Goal: Task Accomplishment & Management: Use online tool/utility

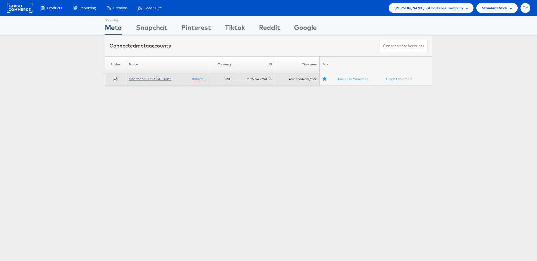
click at [138, 80] on link "Albertsons - Merkle" at bounding box center [150, 79] width 43 height 4
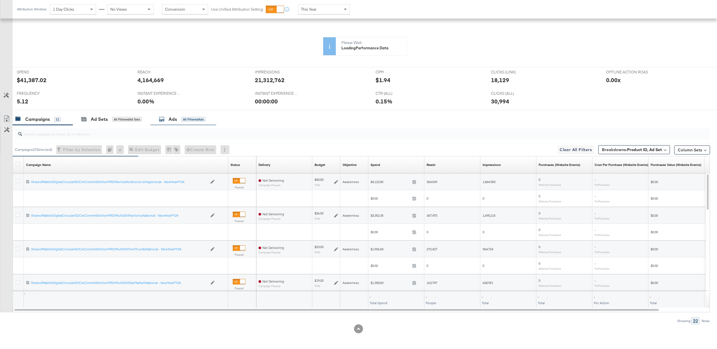
click at [172, 125] on div "Ads All Filtered Ads" at bounding box center [183, 119] width 66 height 12
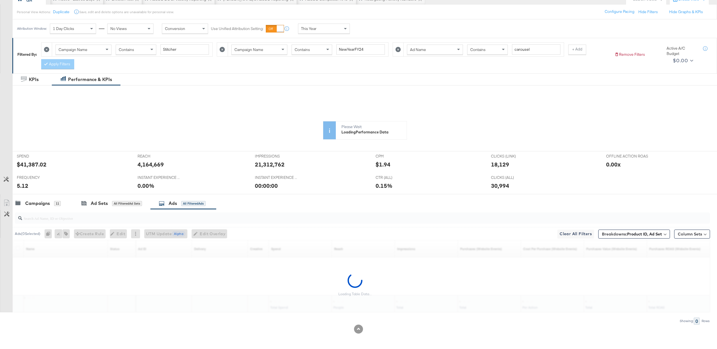
scroll to position [60, 0]
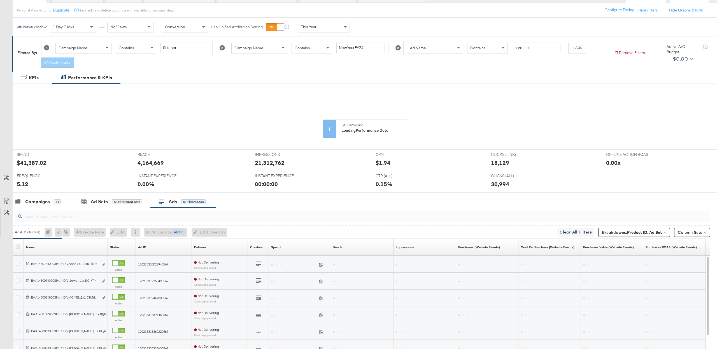
click at [18, 247] on icon at bounding box center [18, 246] width 4 height 4
click at [0, 0] on input "checkbox" at bounding box center [0, 0] width 0 height 0
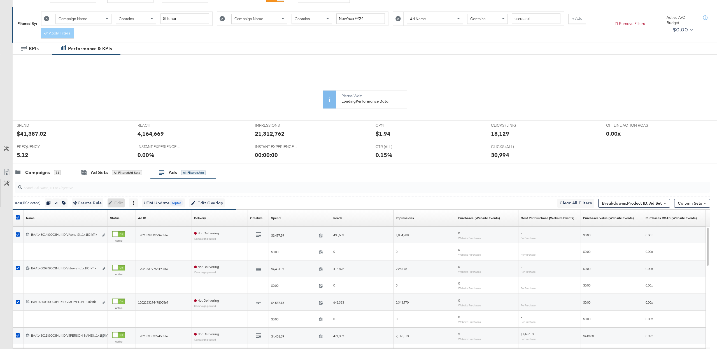
scroll to position [95, 0]
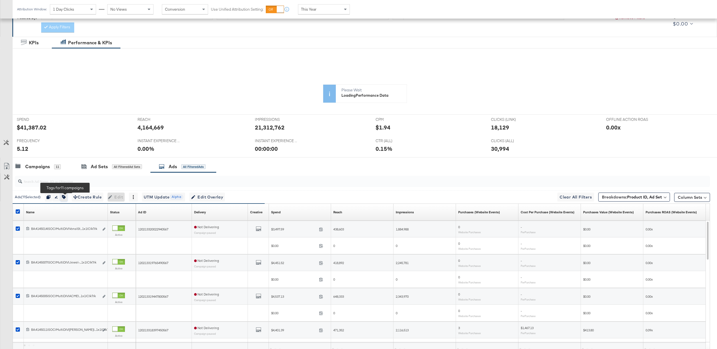
click at [66, 198] on icon "button" at bounding box center [64, 197] width 4 height 4
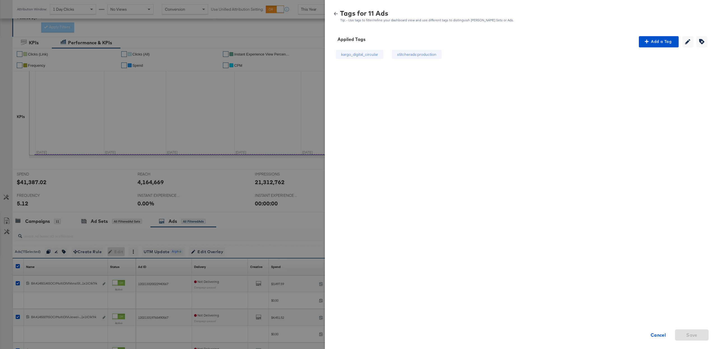
click at [650, 47] on div "kargo_digital_circular stitcherads:production Cancel Save" at bounding box center [520, 142] width 378 height 190
click at [650, 47] on button "Add a Tag" at bounding box center [659, 41] width 40 height 11
click at [650, 75] on div "Search or Add Tag Name" at bounding box center [658, 78] width 57 height 10
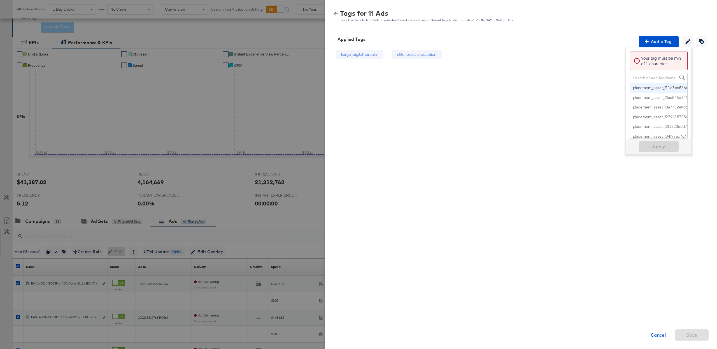
paste input "Front-Card Carousel + Price"
type input "Front-Card Carousel + Price"
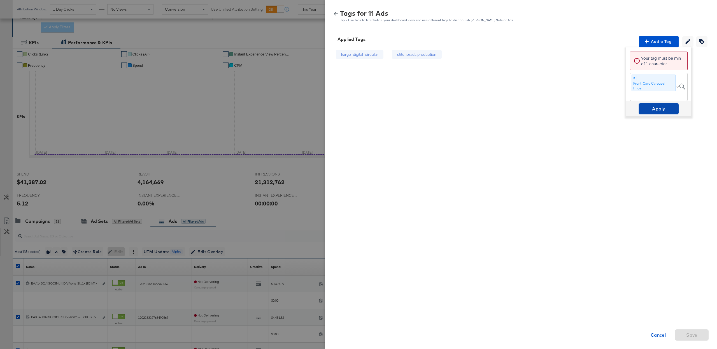
click at [649, 113] on button "Apply" at bounding box center [659, 108] width 40 height 11
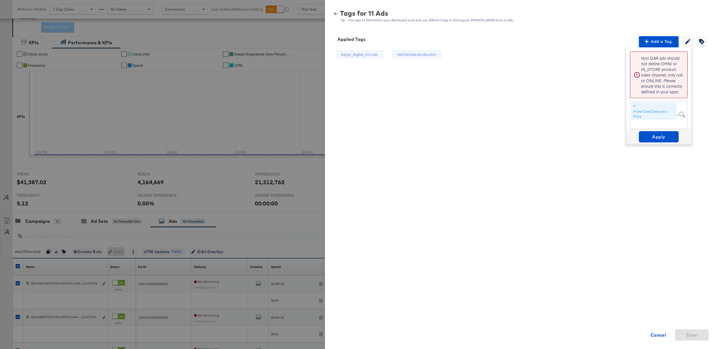
click at [335, 13] on icon "button" at bounding box center [336, 13] width 4 height 3
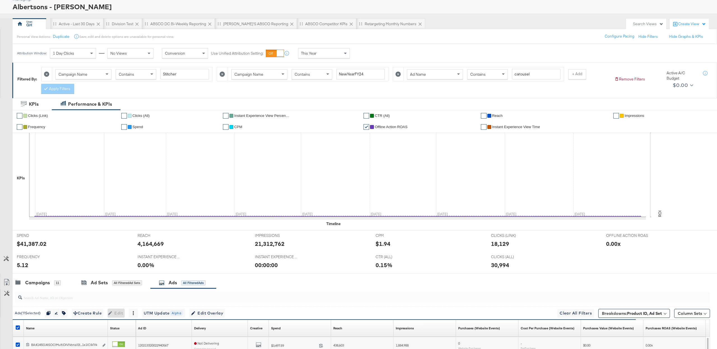
scroll to position [0, 0]
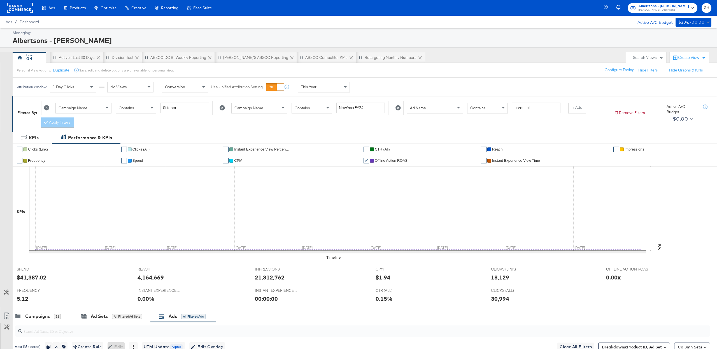
click at [490, 104] on div "Contains" at bounding box center [487, 108] width 40 height 10
click at [54, 127] on button "Apply Filters" at bounding box center [57, 122] width 33 height 10
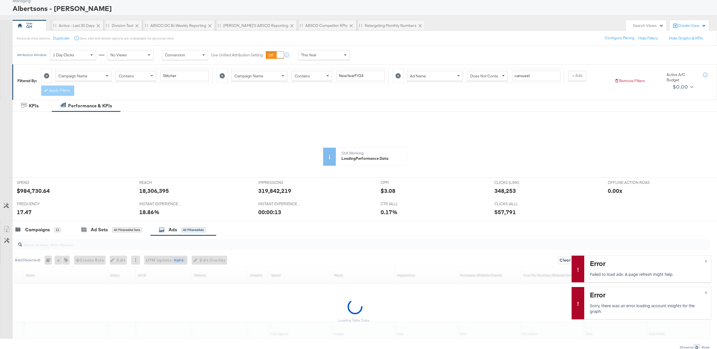
scroll to position [60, 0]
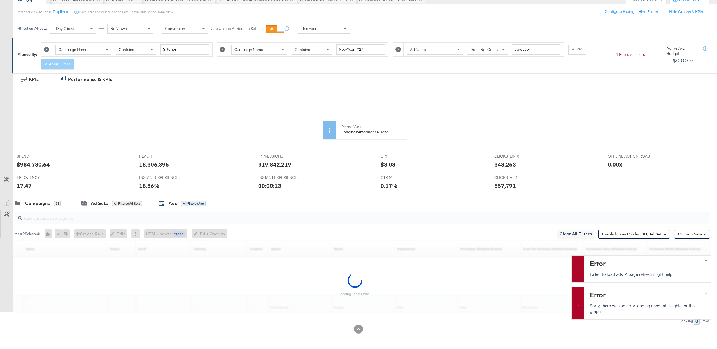
click at [705, 292] on span "×" at bounding box center [705, 291] width 3 height 6
click at [704, 298] on span "×" at bounding box center [705, 297] width 3 height 6
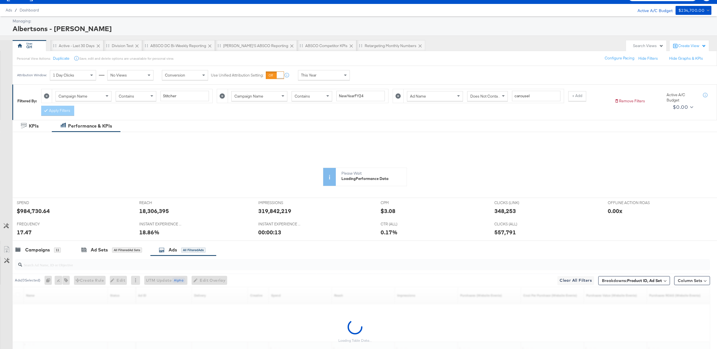
scroll to position [0, 0]
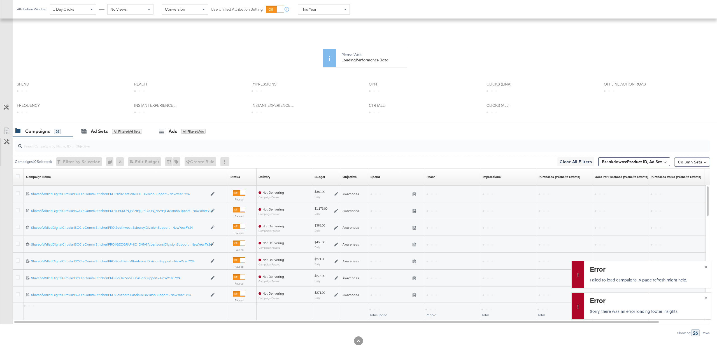
scroll to position [144, 0]
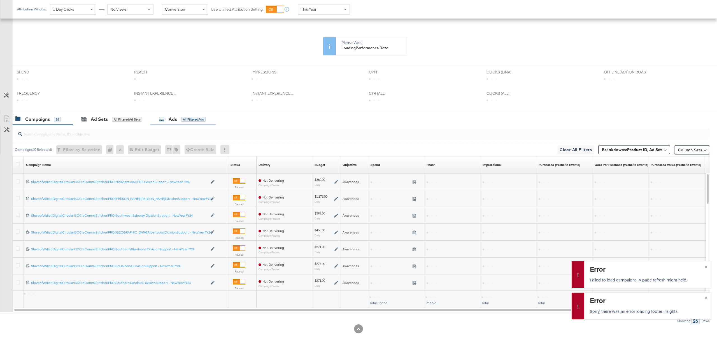
click at [170, 118] on div "Ads" at bounding box center [173, 119] width 8 height 6
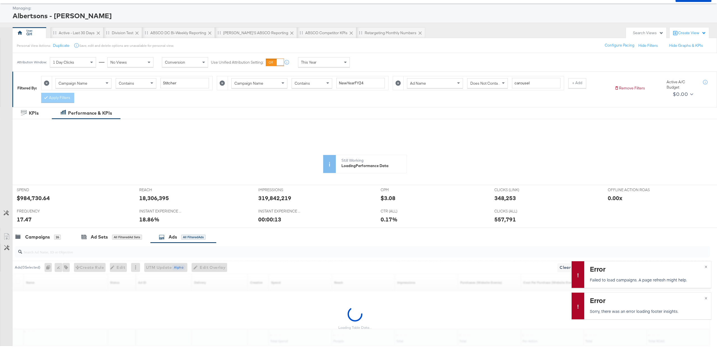
scroll to position [22, 0]
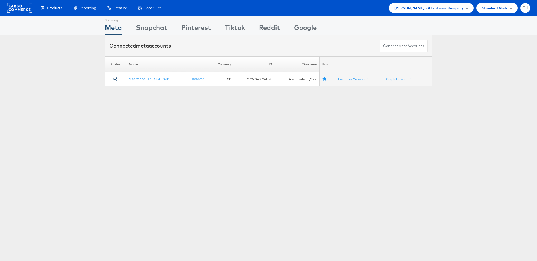
click at [305, 119] on div "Showing Meta Showing Snapchat Showing Pinterest Showing Tiktok Showing Reddit S…" at bounding box center [268, 156] width 537 height 280
click at [438, 8] on span "Merkle - Albertsons Company" at bounding box center [429, 8] width 69 height 6
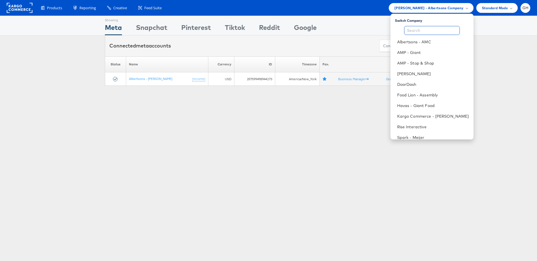
click at [435, 31] on input "text" at bounding box center [433, 30] width 56 height 9
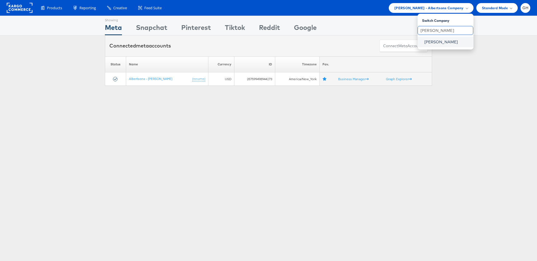
type input "belk"
click at [430, 44] on link "[PERSON_NAME]" at bounding box center [447, 42] width 45 height 6
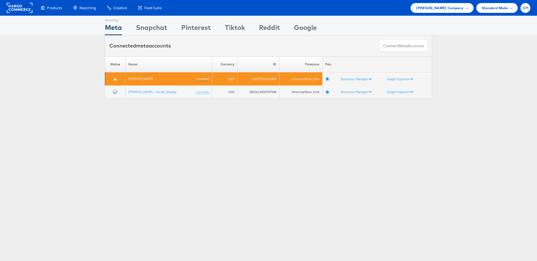
click at [141, 83] on td "[PERSON_NAME] (rename)" at bounding box center [169, 79] width 87 height 13
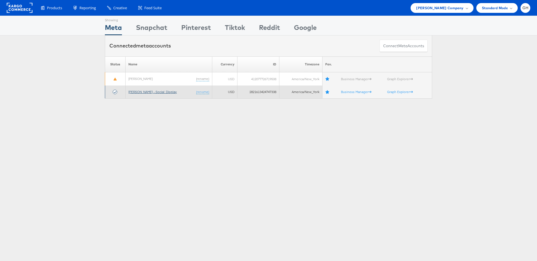
click at [141, 91] on link "[PERSON_NAME] - Social_Display" at bounding box center [152, 92] width 48 height 4
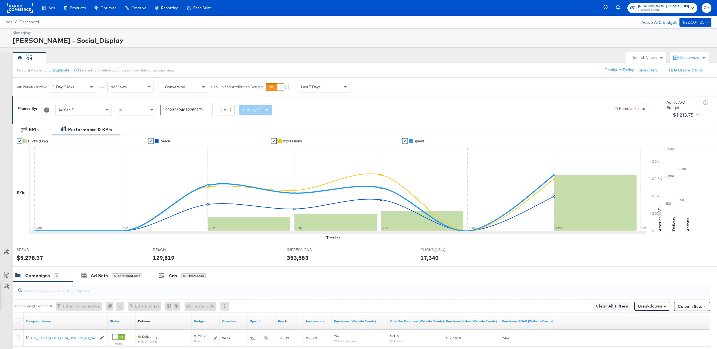
click at [170, 111] on input "120232694812250171" at bounding box center [184, 110] width 48 height 10
click at [171, 111] on input "120232694812250171" at bounding box center [184, 110] width 48 height 10
click at [62, 111] on span "Ad Set ID" at bounding box center [67, 109] width 16 height 5
type input "ad id"
click at [82, 126] on div "Performance & KPIs" at bounding box center [86, 129] width 69 height 12
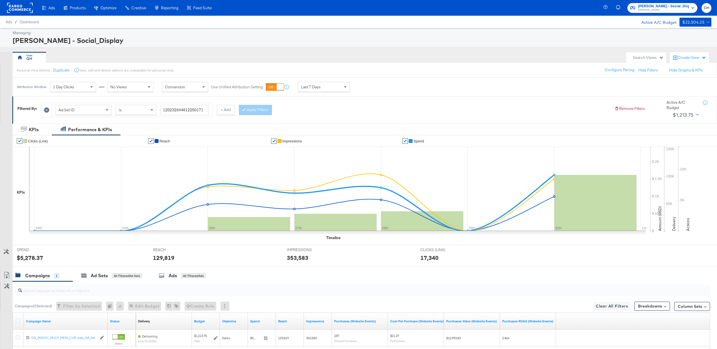
click at [90, 109] on div "Ad Set ID" at bounding box center [83, 110] width 55 height 10
type input "ad id"
click at [182, 113] on input "search" at bounding box center [188, 110] width 57 height 10
paste input "120232943146750171"
type input "120232943146750171"
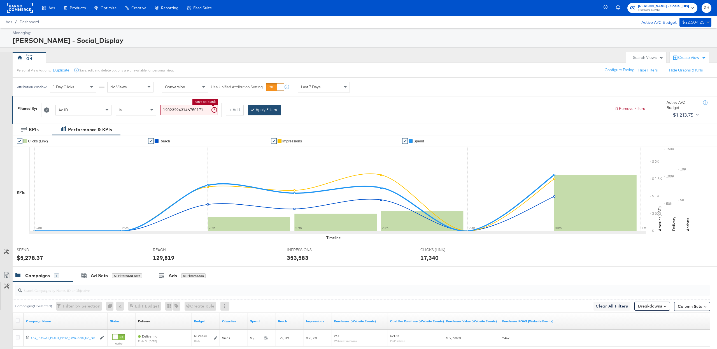
click at [265, 108] on button "Apply Filters" at bounding box center [264, 110] width 33 height 10
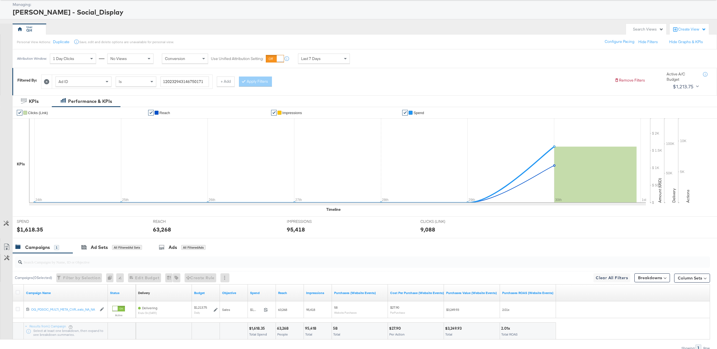
scroll to position [57, 0]
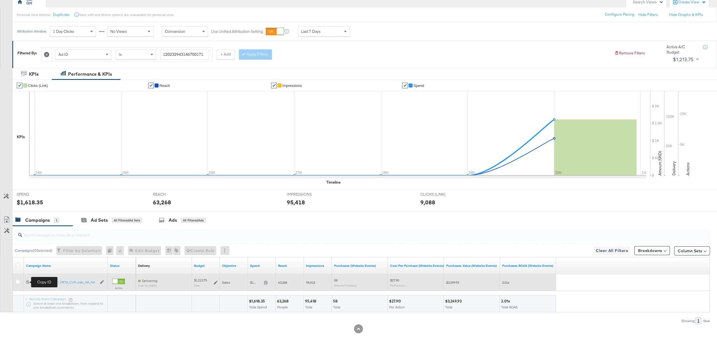
click at [27, 282] on icon at bounding box center [28, 282] width 4 height 4
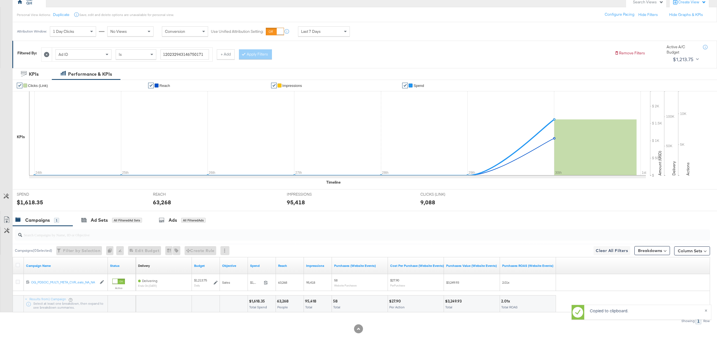
click at [78, 53] on div "Ad ID" at bounding box center [83, 55] width 55 height 10
type input "campaign id"
click at [167, 48] on div "Campaign ID Is" at bounding box center [136, 55] width 169 height 14
click at [167, 54] on input "search" at bounding box center [188, 54] width 57 height 10
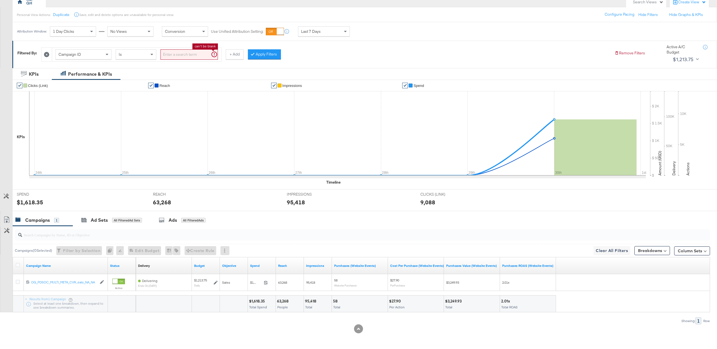
paste input "120232694812310171"
type input "120232694812310171"
click at [251, 56] on button "Apply Filters" at bounding box center [255, 54] width 33 height 10
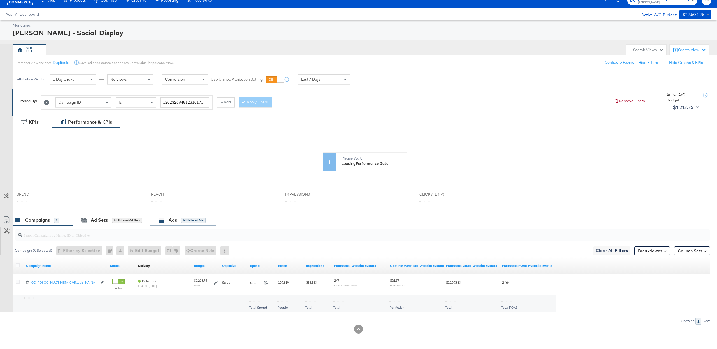
click at [162, 222] on icon at bounding box center [162, 220] width 6 height 6
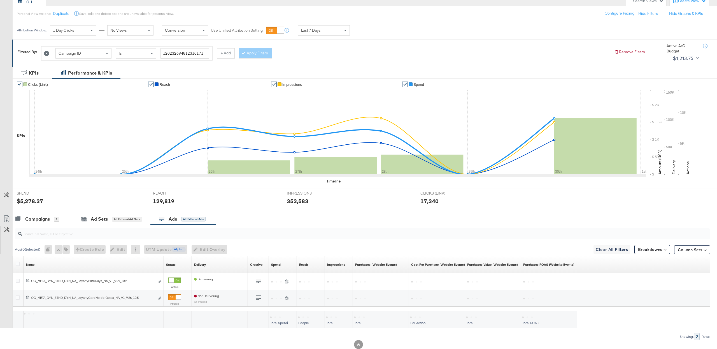
scroll to position [73, 0]
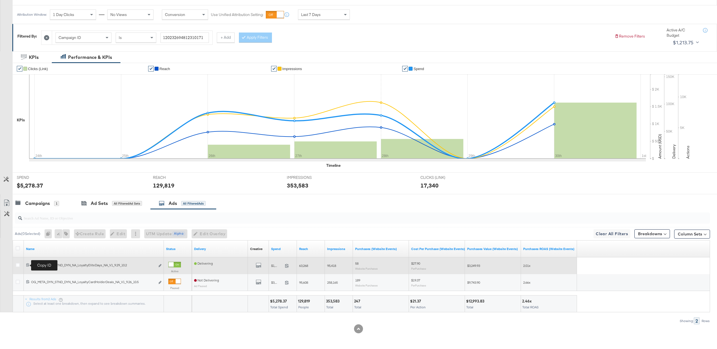
click at [27, 264] on icon at bounding box center [28, 265] width 4 height 4
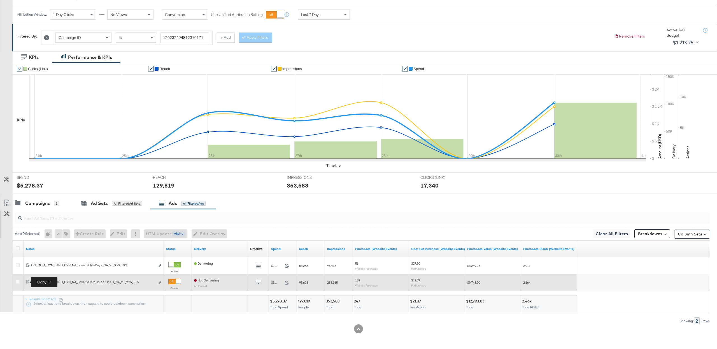
click at [29, 283] on span at bounding box center [28, 282] width 5 height 4
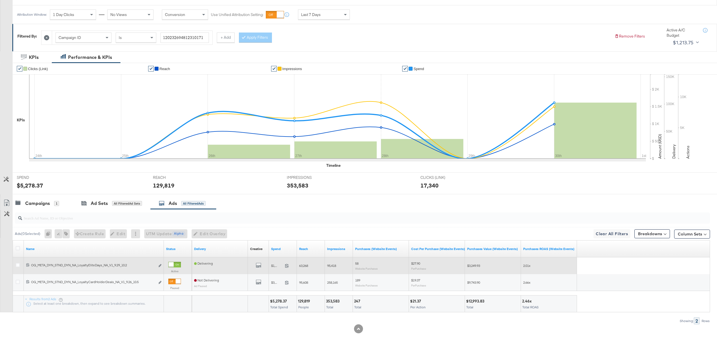
click at [162, 266] on div "120232943146750171 OG_META_DYN_STND_DYN_NA_LoyaltyEliteDays_NA_V1_9.29_10.2 OG_…" at bounding box center [94, 265] width 140 height 10
click at [160, 266] on button "Edit ad" at bounding box center [159, 266] width 3 height 6
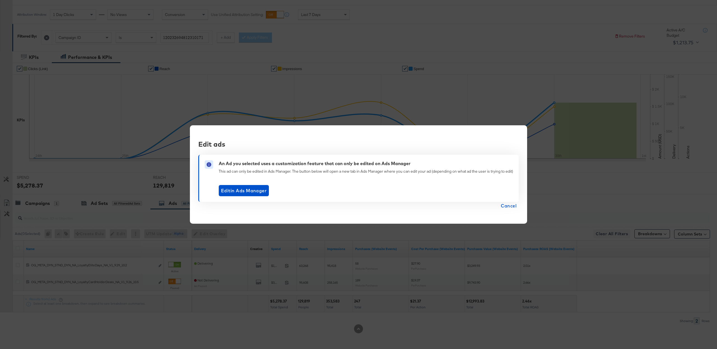
click at [460, 290] on div "Edit ads An Ad you selected uses a customization feature that can only be edite…" at bounding box center [358, 174] width 717 height 349
click at [509, 205] on span "Cancel" at bounding box center [509, 206] width 16 height 8
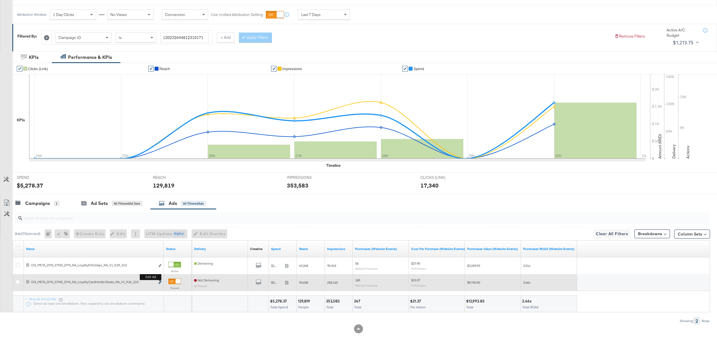
click at [160, 281] on icon "link" at bounding box center [159, 282] width 3 height 3
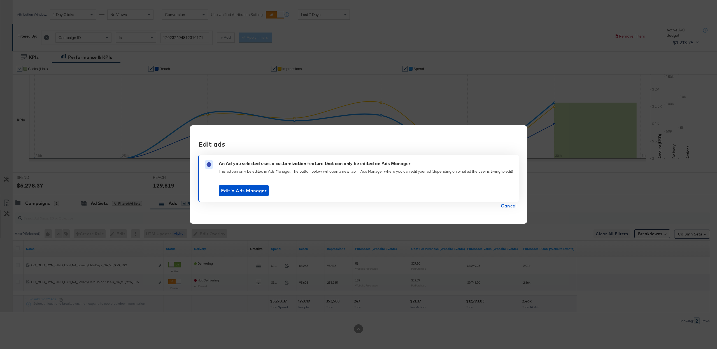
click at [505, 205] on span "Cancel" at bounding box center [509, 206] width 16 height 8
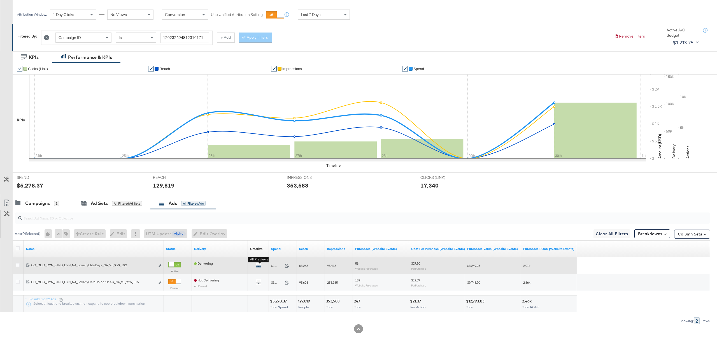
click at [259, 265] on icon "default" at bounding box center [259, 265] width 6 height 6
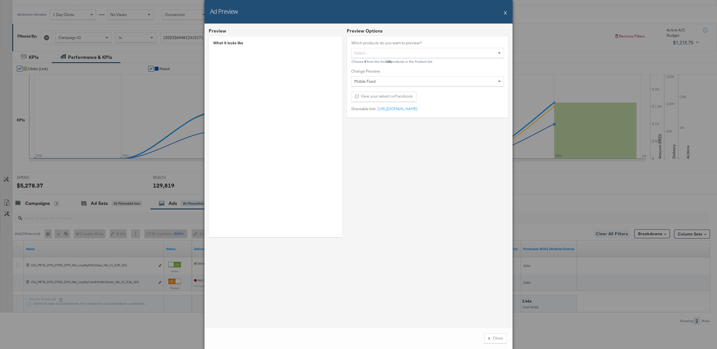
click at [506, 14] on button "X" at bounding box center [505, 12] width 3 height 11
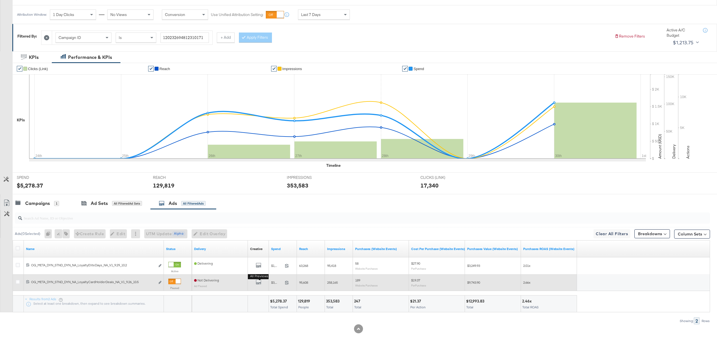
click at [258, 285] on button "All Previews" at bounding box center [259, 282] width 6 height 7
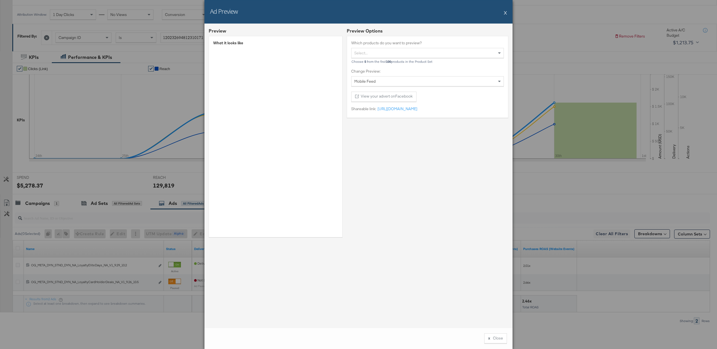
click at [506, 12] on button "X" at bounding box center [505, 12] width 3 height 11
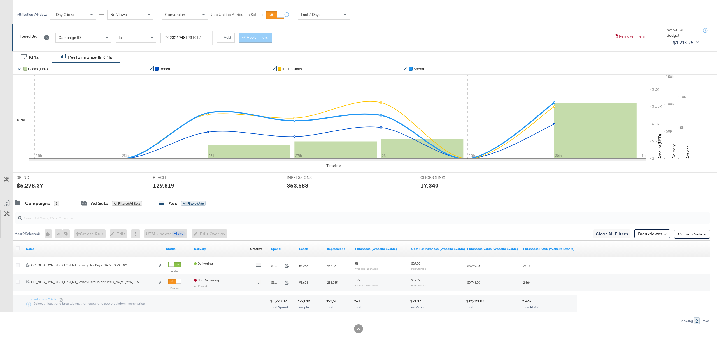
scroll to position [0, 0]
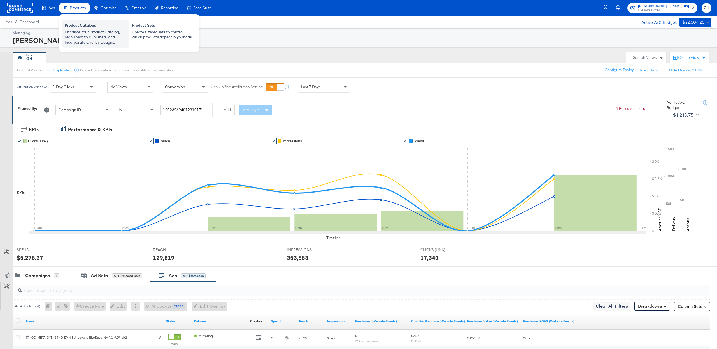
click at [78, 41] on div "Enhance Your Product Catalog, Map Them to Publishers, and Incorporate Overlay D…" at bounding box center [96, 37] width 62 height 16
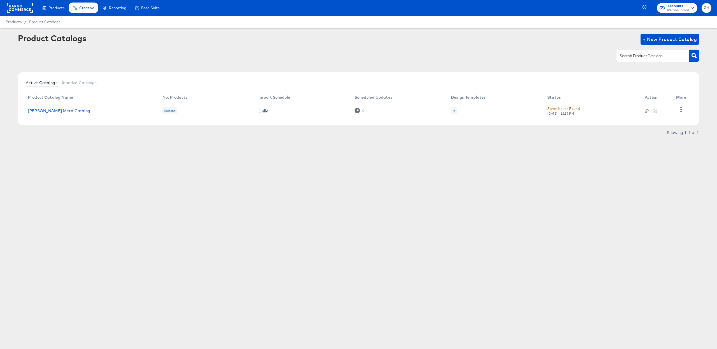
click at [454, 111] on div "13" at bounding box center [453, 110] width 3 height 4
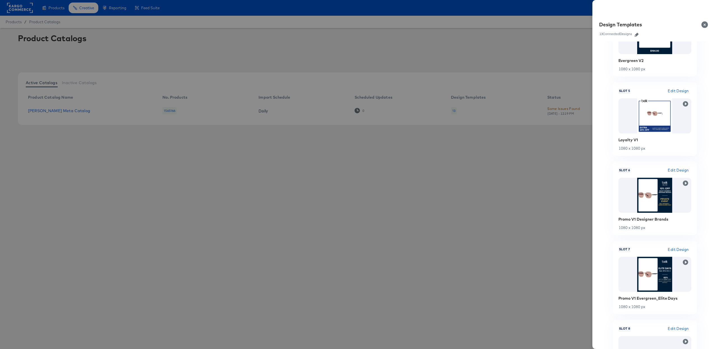
scroll to position [357, 0]
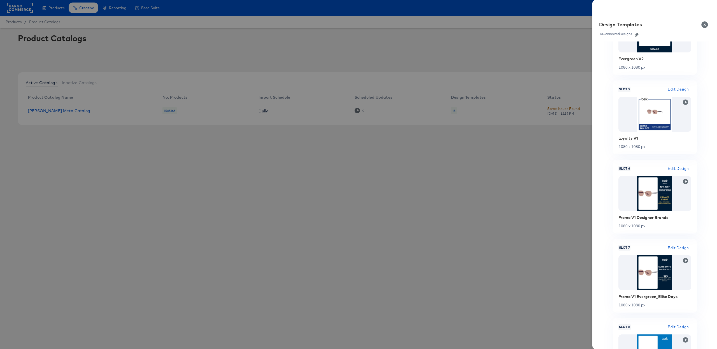
click at [21, 24] on div at bounding box center [358, 174] width 717 height 349
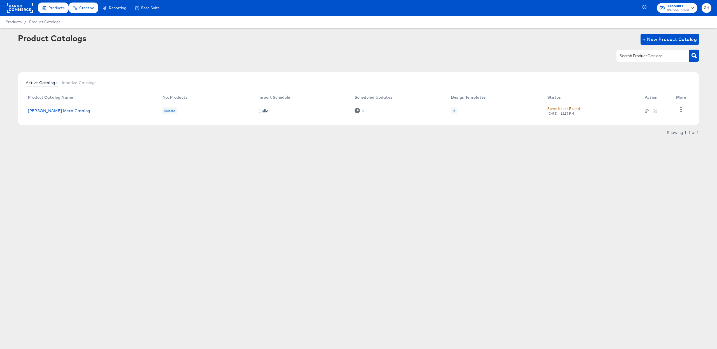
click at [41, 6] on div "Products" at bounding box center [53, 8] width 31 height 11
click at [10, 4] on rect at bounding box center [20, 8] width 26 height 10
click at [25, 6] on rect at bounding box center [20, 8] width 26 height 10
